Goal: Task Accomplishment & Management: Complete application form

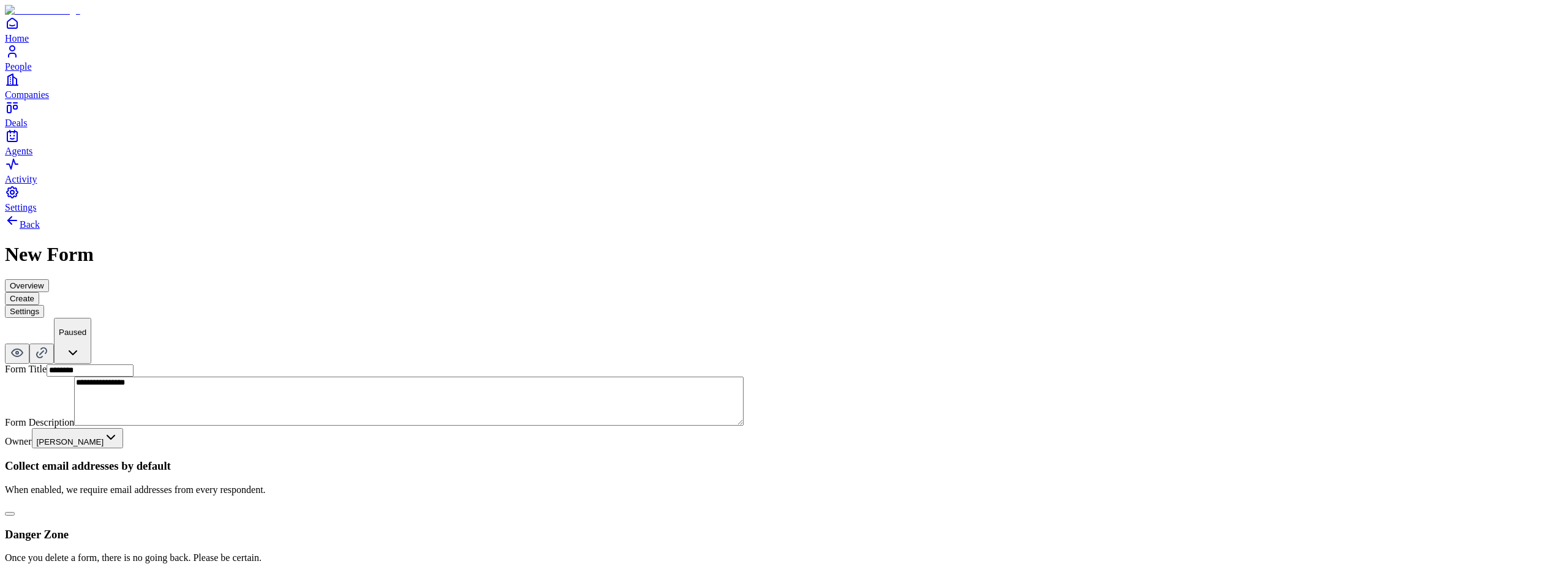
click at [39, 292] on button "Create" at bounding box center [22, 298] width 34 height 13
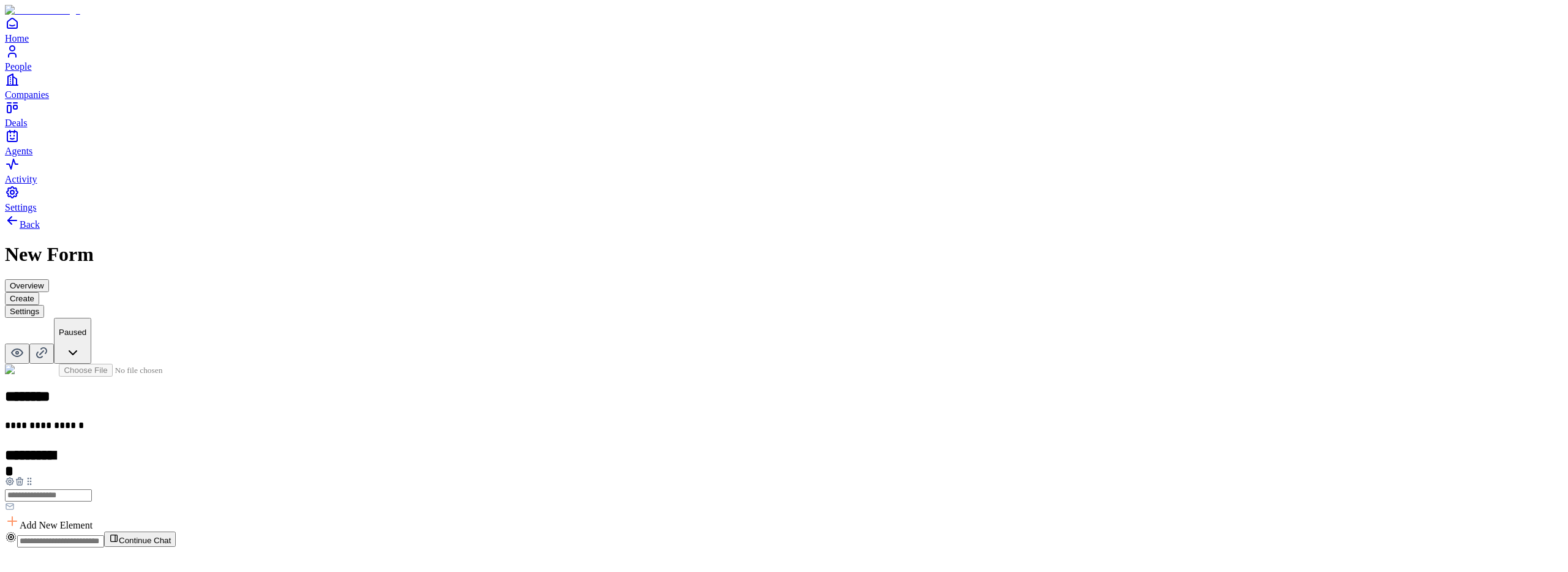
click at [25, 476] on icon at bounding box center [19, 481] width 10 height 10
click at [673, 466] on div "Email" at bounding box center [784, 477] width 1559 height 23
click at [44, 305] on button "Settings" at bounding box center [24, 311] width 39 height 13
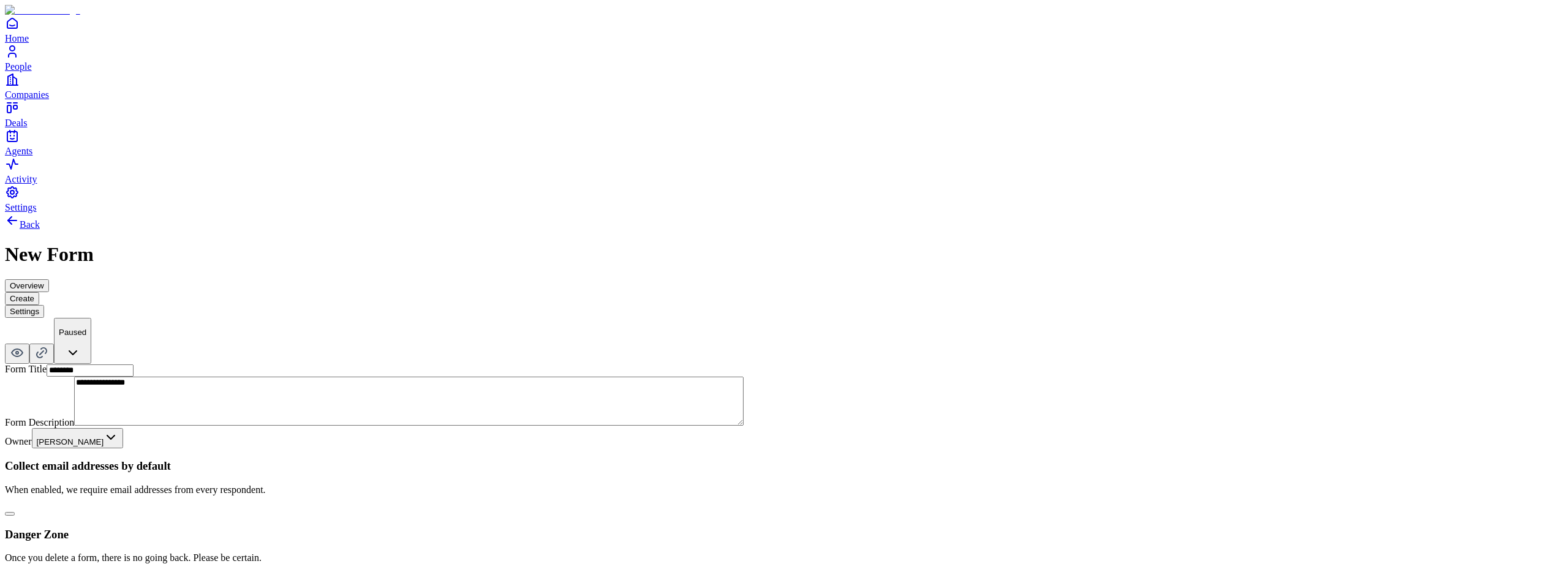
click at [39, 292] on button "Create" at bounding box center [22, 298] width 34 height 13
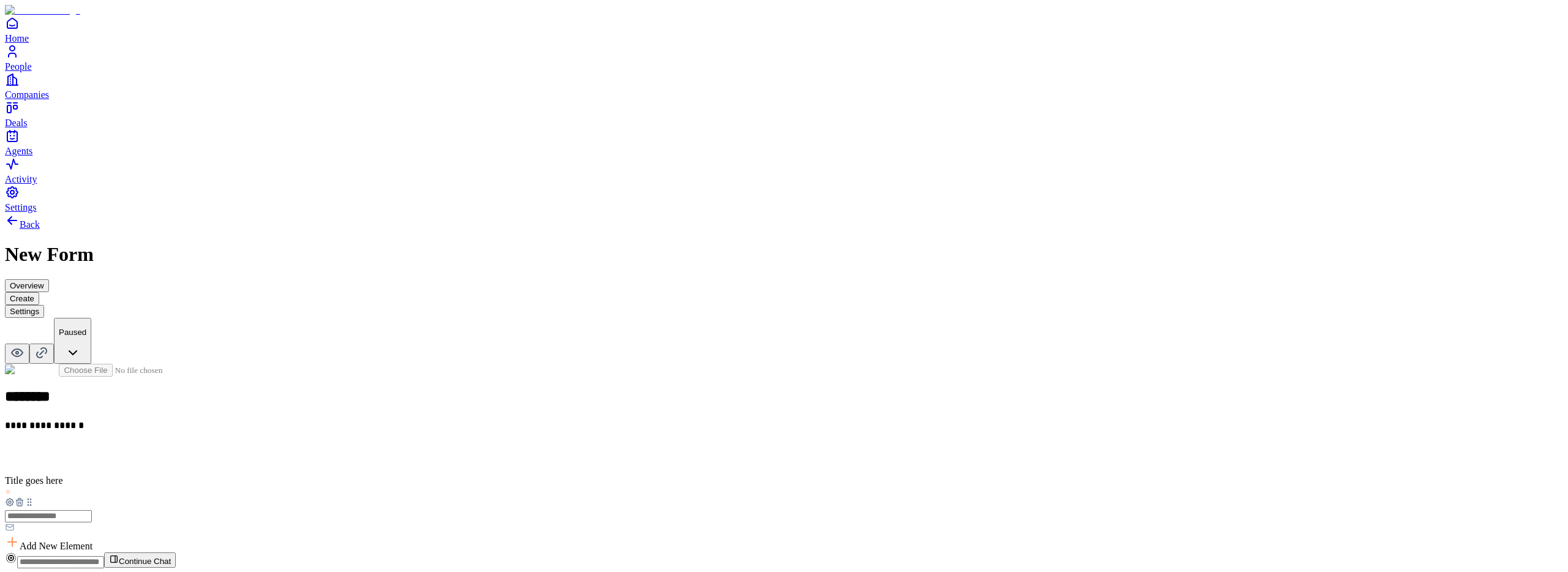
click at [44, 305] on button "Settings" at bounding box center [24, 311] width 39 height 13
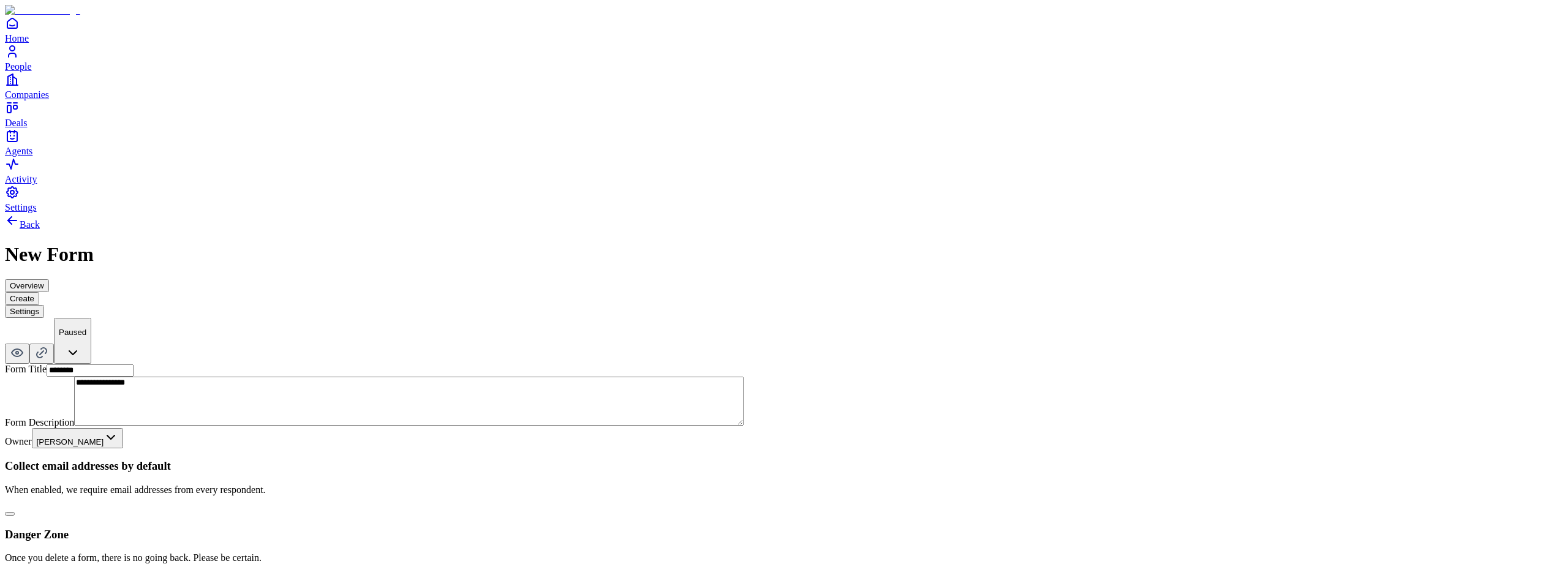
click at [15, 512] on button "button" at bounding box center [9, 513] width 10 height 4
click at [39, 292] on button "Create" at bounding box center [22, 298] width 34 height 13
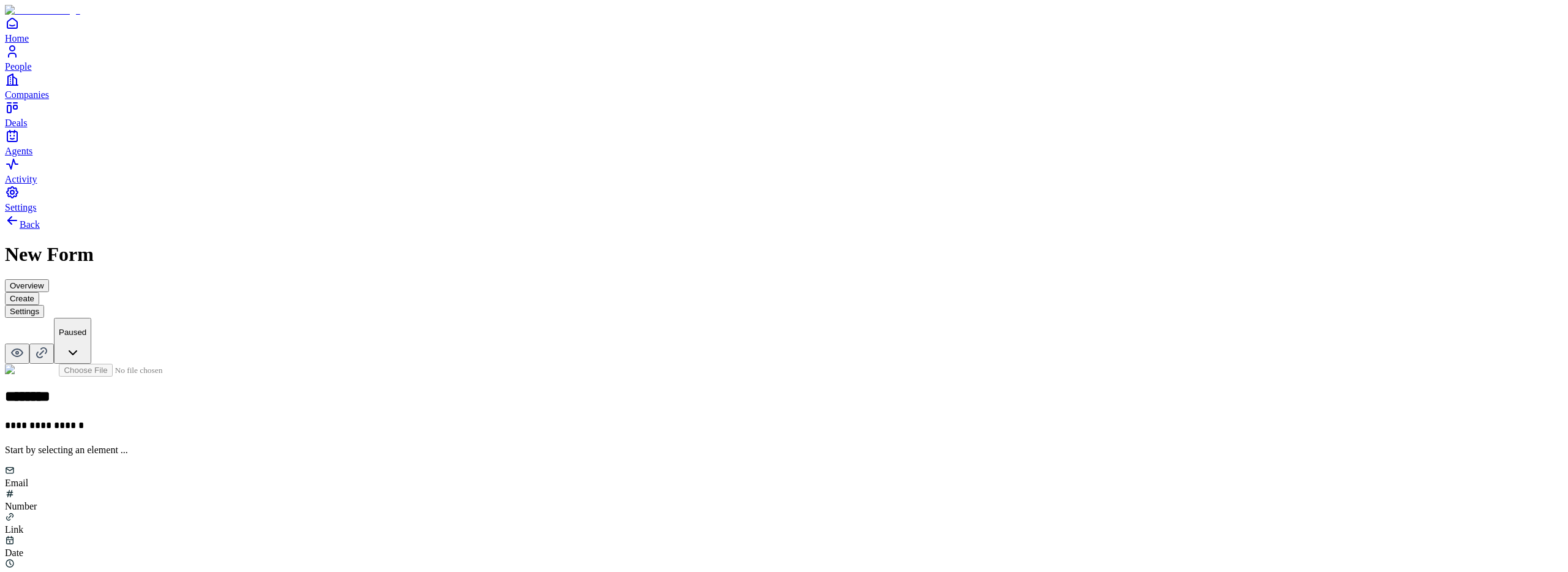
click at [44, 305] on button "Settings" at bounding box center [24, 311] width 39 height 13
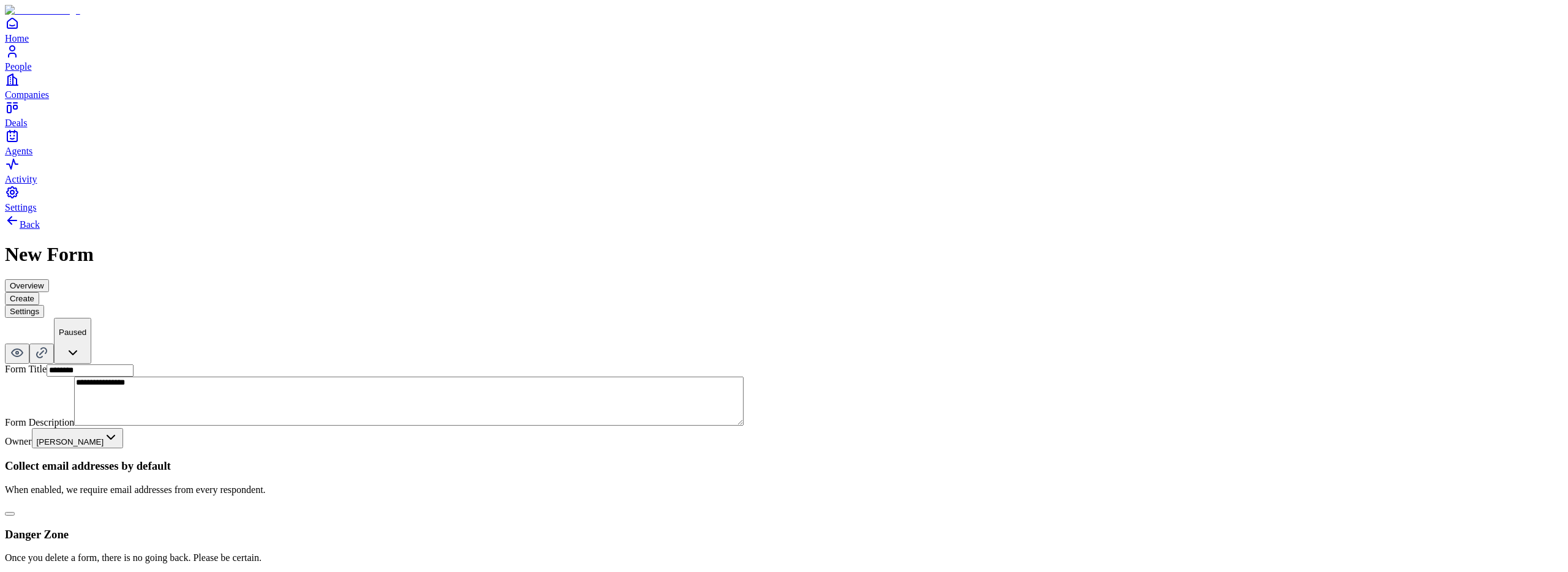
click at [15, 512] on button "button" at bounding box center [9, 513] width 10 height 4
click at [39, 292] on button "Create" at bounding box center [22, 298] width 34 height 13
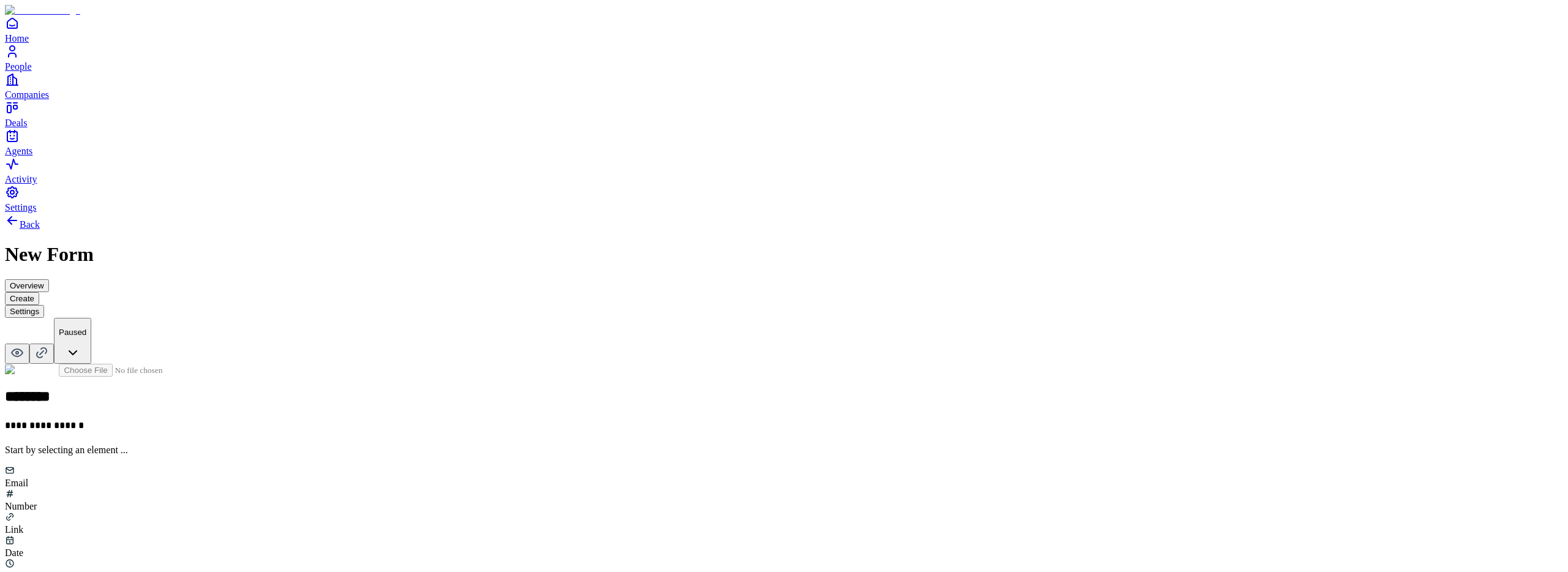
click at [44, 305] on button "Settings" at bounding box center [24, 311] width 39 height 13
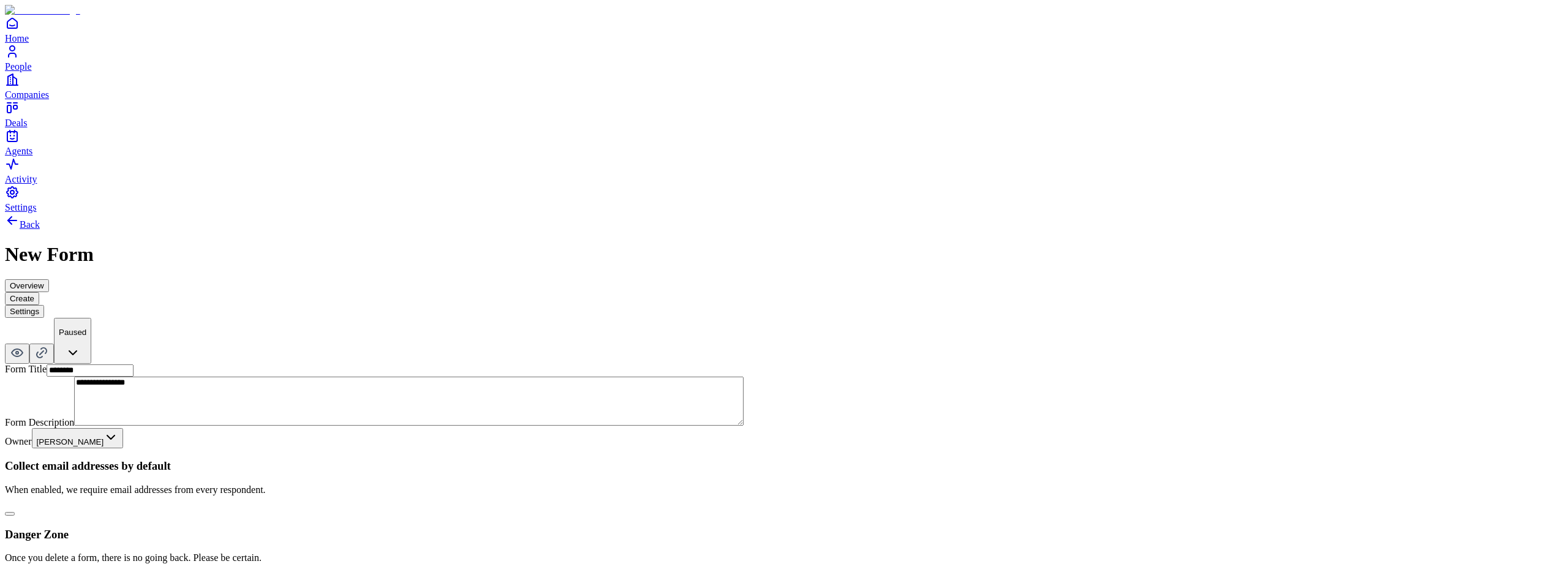
click at [15, 512] on button "button" at bounding box center [9, 513] width 10 height 4
click at [39, 292] on button "Create" at bounding box center [22, 298] width 34 height 13
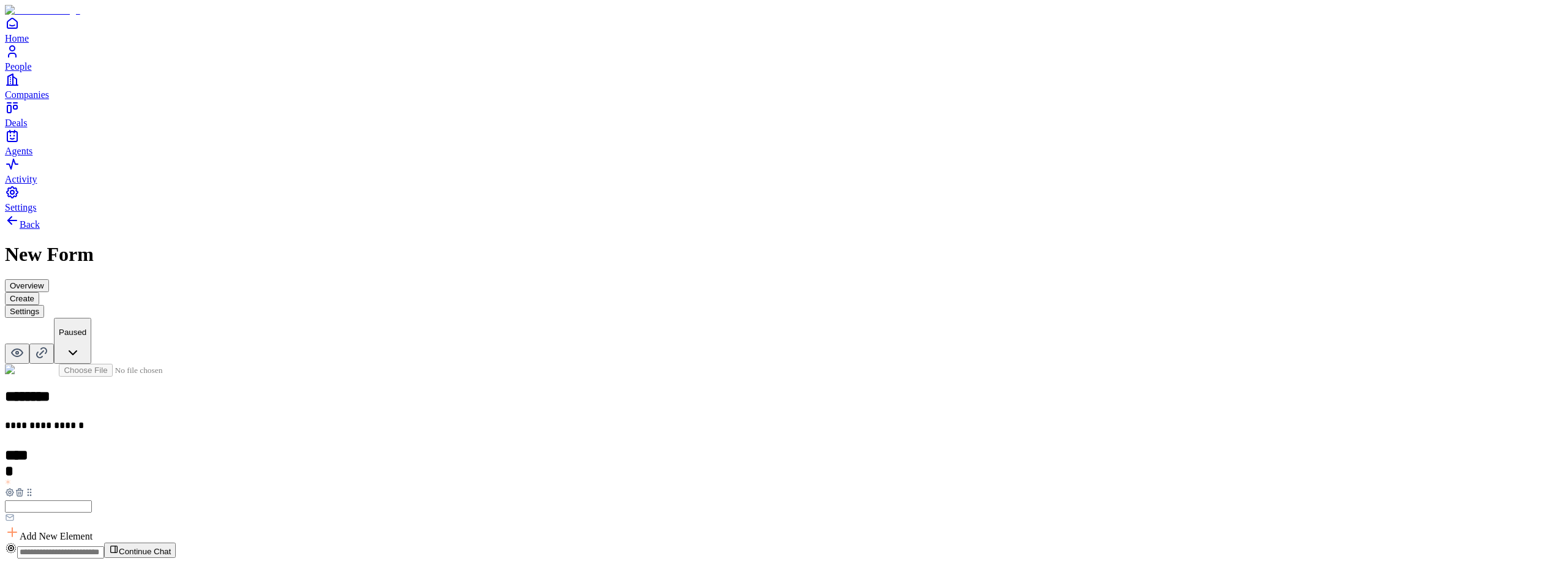
click at [44, 305] on button "Settings" at bounding box center [24, 311] width 39 height 13
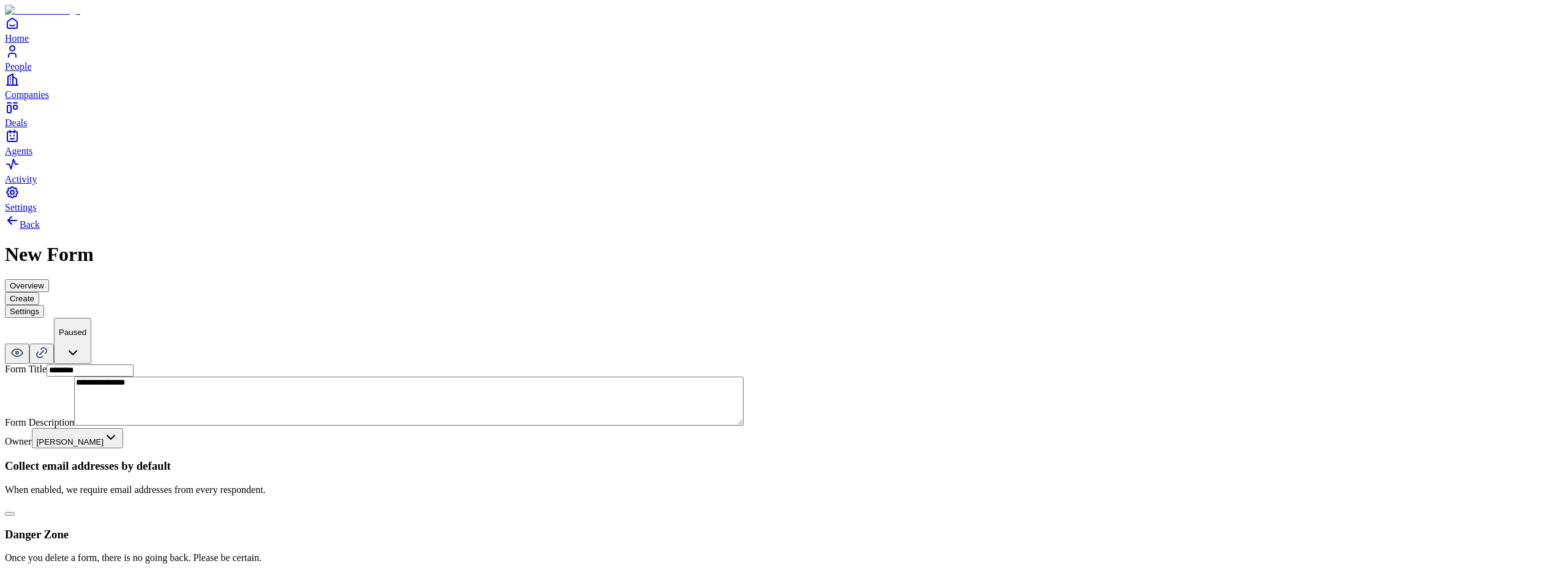
click at [15, 512] on button "button" at bounding box center [9, 513] width 10 height 4
click at [39, 292] on button "Create" at bounding box center [22, 298] width 34 height 13
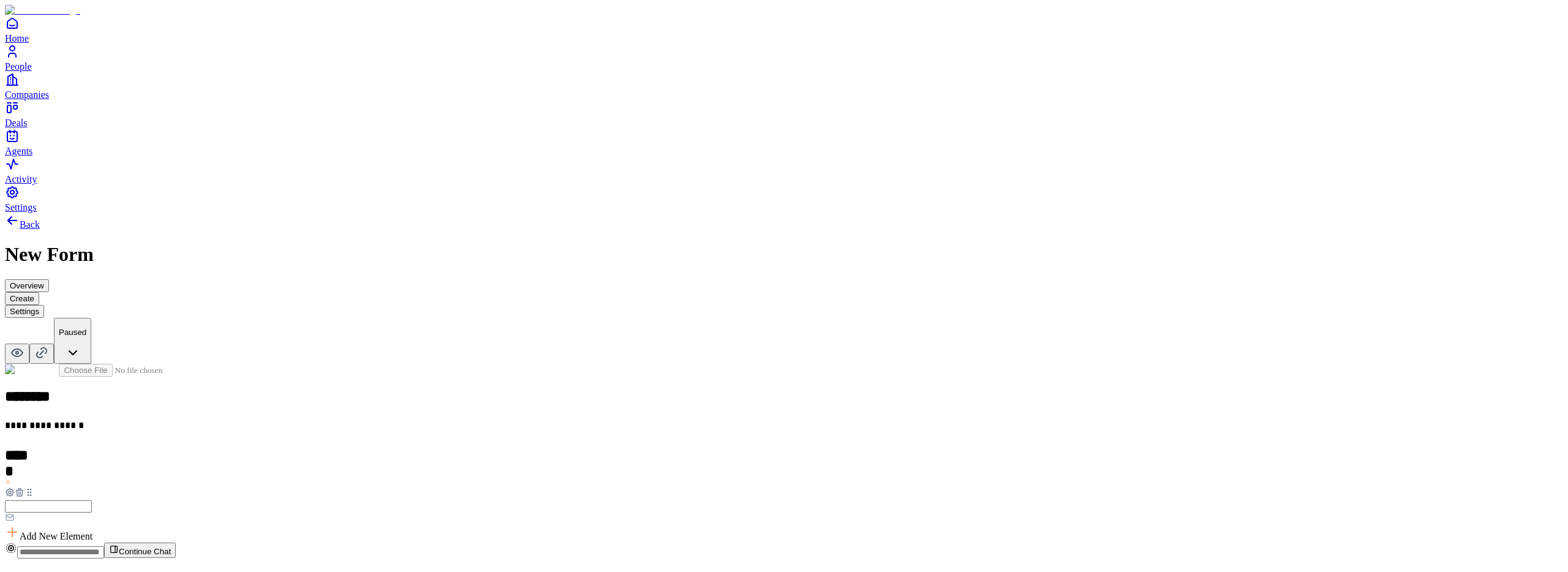
click at [375, 420] on p "**********" at bounding box center [190, 427] width 370 height 15
